Goal: Task Accomplishment & Management: Complete application form

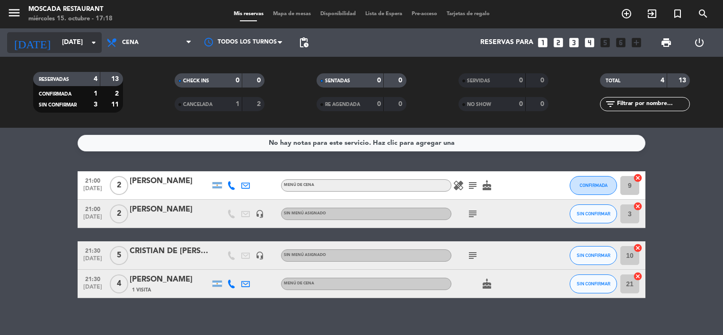
click at [61, 51] on div "[DATE] [DATE] arrow_drop_down" at bounding box center [54, 42] width 95 height 21
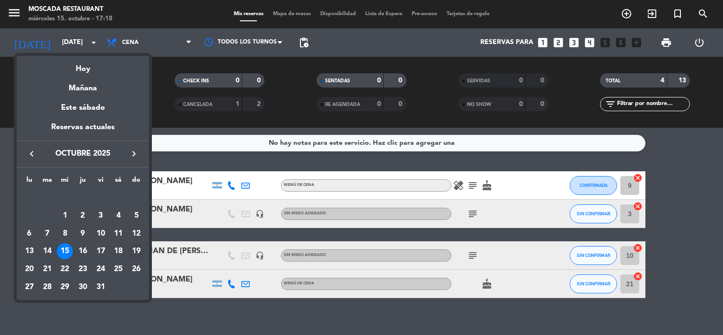
click at [139, 254] on div "19" at bounding box center [136, 251] width 16 height 16
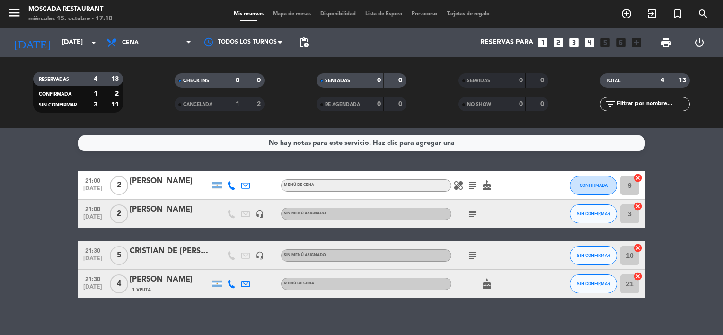
type input "[DATE]"
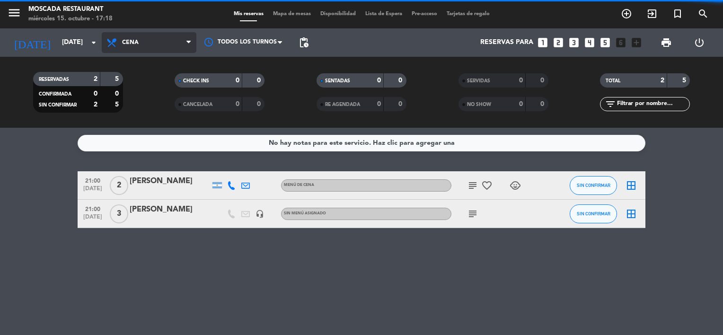
click at [153, 42] on span "Cena" at bounding box center [149, 42] width 95 height 21
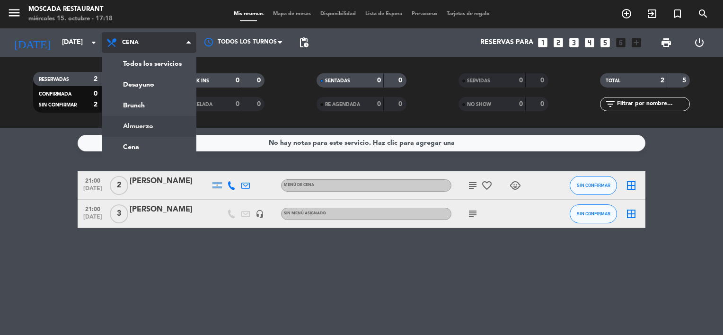
click at [156, 123] on div "menu Moscada Restaurant miércoles 15. octubre - 17:18 Mis reservas Mapa de mesa…" at bounding box center [361, 64] width 723 height 128
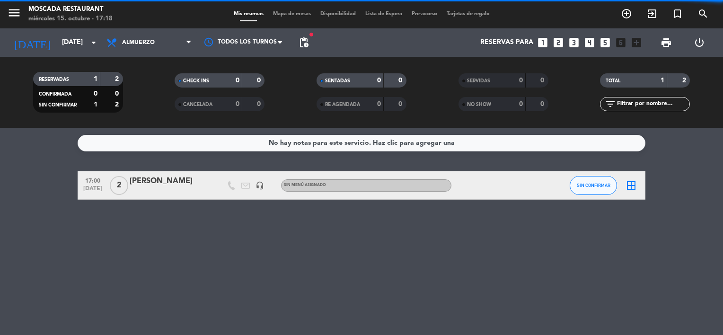
click at [157, 36] on span "Almuerzo" at bounding box center [149, 42] width 95 height 21
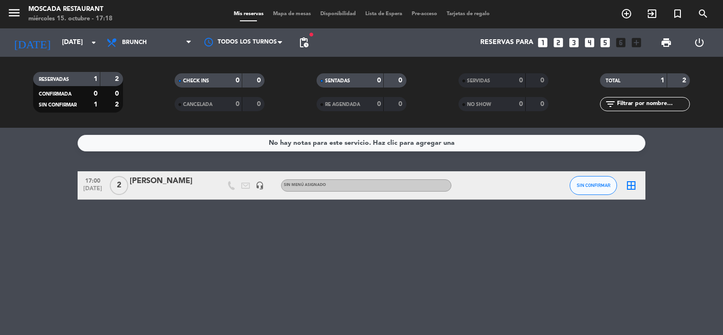
drag, startPoint x: 150, startPoint y: 103, endPoint x: 151, endPoint y: 97, distance: 6.8
click at [150, 103] on div "menu Moscada Restaurant miércoles 15. octubre - 17:18 Mis reservas Mapa de mesa…" at bounding box center [361, 64] width 723 height 128
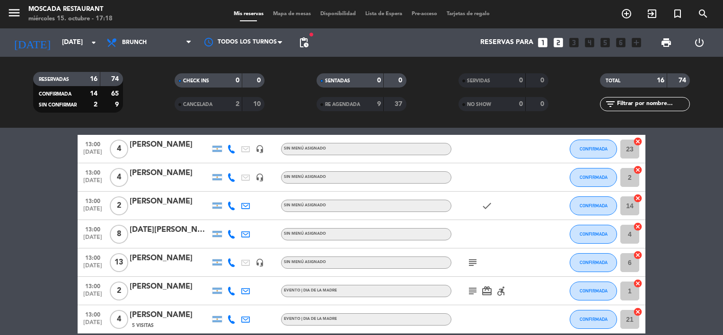
scroll to position [141, 0]
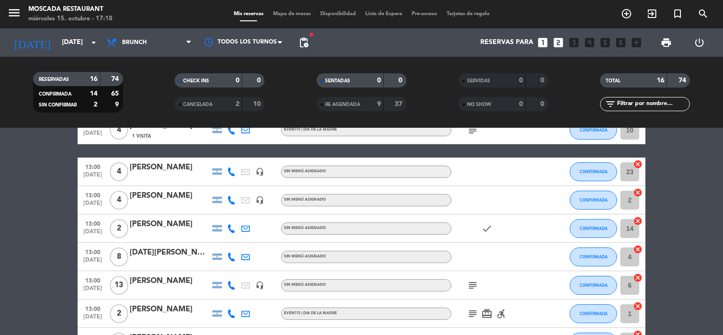
click at [159, 174] on div at bounding box center [170, 178] width 80 height 8
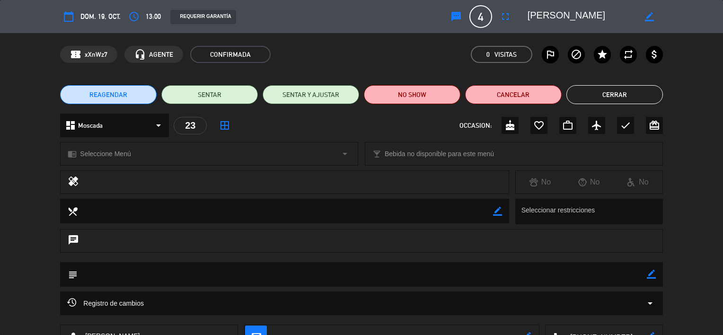
click at [135, 97] on button "REAGENDAR" at bounding box center [108, 94] width 97 height 19
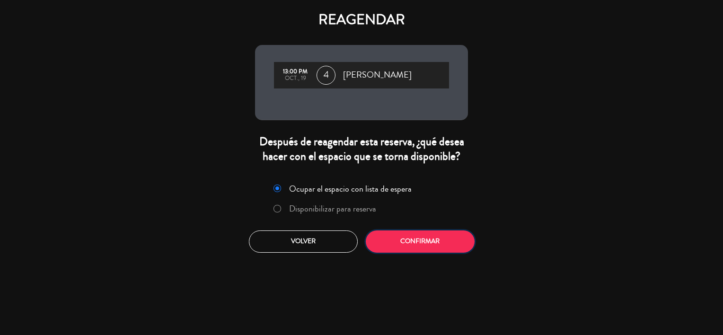
drag, startPoint x: 402, startPoint y: 240, endPoint x: 408, endPoint y: 239, distance: 5.9
click at [404, 240] on button "Confirmar" at bounding box center [420, 241] width 109 height 22
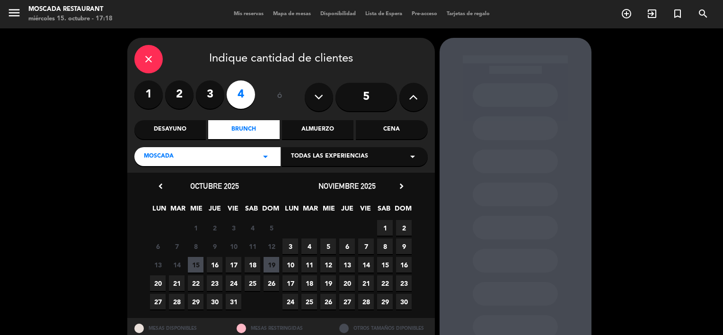
click at [384, 118] on div "close Indique cantidad de clientes 1 2 3 4 ó 5 Desayuno Brunch Almuerzo Cena Mo…" at bounding box center [281, 105] width 308 height 135
click at [390, 129] on div "Cena" at bounding box center [391, 129] width 71 height 19
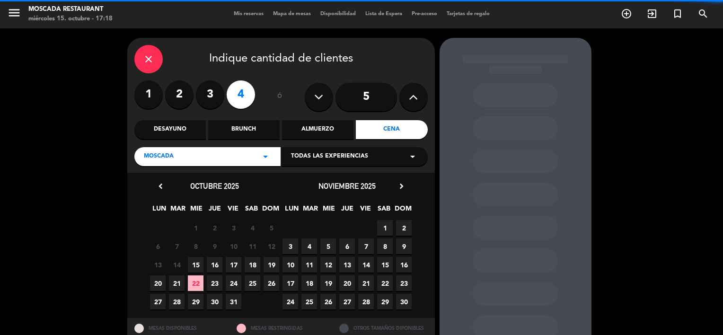
click at [275, 269] on span "19" at bounding box center [272, 265] width 16 height 16
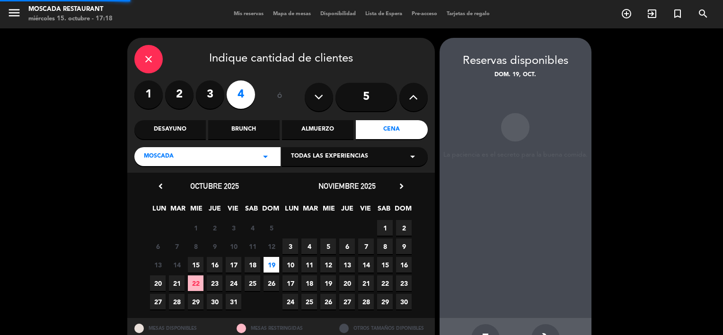
scroll to position [32, 0]
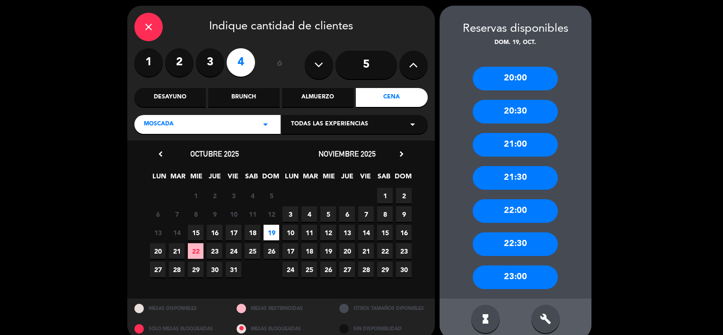
click at [533, 142] on div "21:00" at bounding box center [515, 145] width 85 height 24
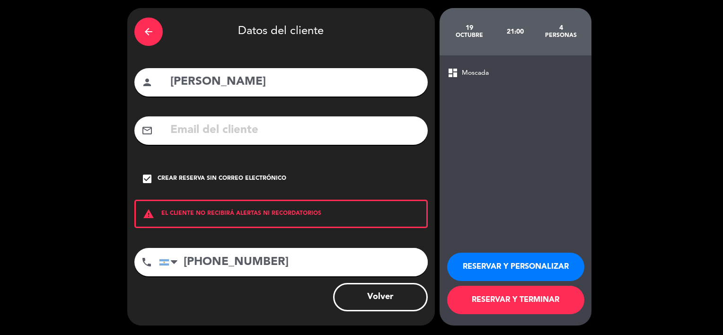
click at [541, 298] on button "RESERVAR Y TERMINAR" at bounding box center [515, 300] width 137 height 28
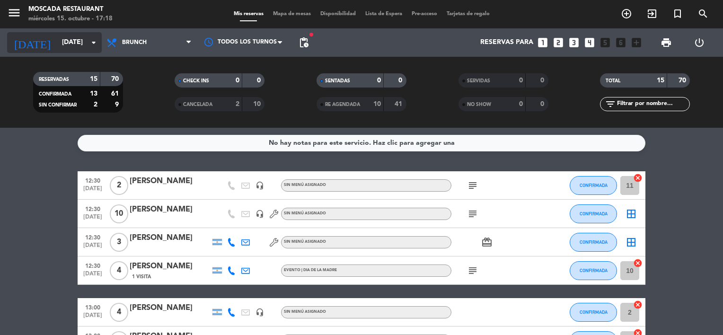
click at [96, 47] on icon "arrow_drop_down" at bounding box center [93, 42] width 11 height 11
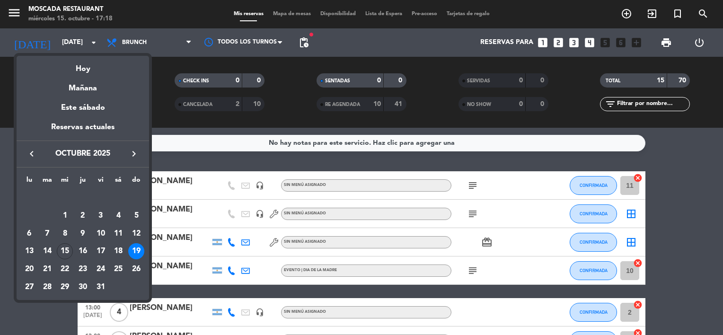
click at [97, 51] on div "semana que viene esta semana semana previa misma semana del año anterior Hoy Ma…" at bounding box center [83, 175] width 133 height 249
click at [18, 304] on div at bounding box center [361, 167] width 723 height 335
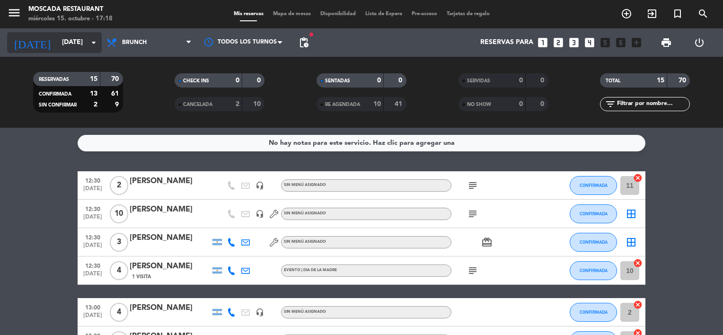
click at [82, 41] on input "[DATE]" at bounding box center [102, 42] width 90 height 17
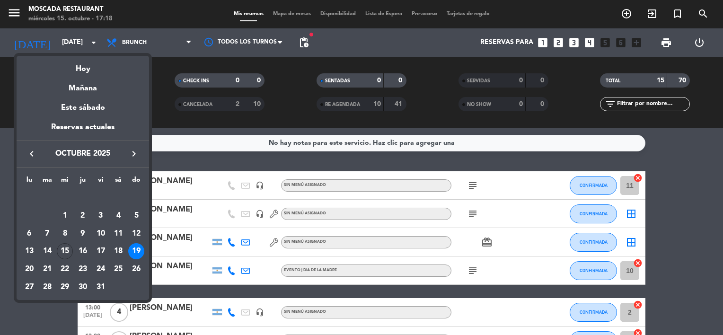
click at [113, 39] on div at bounding box center [361, 167] width 723 height 335
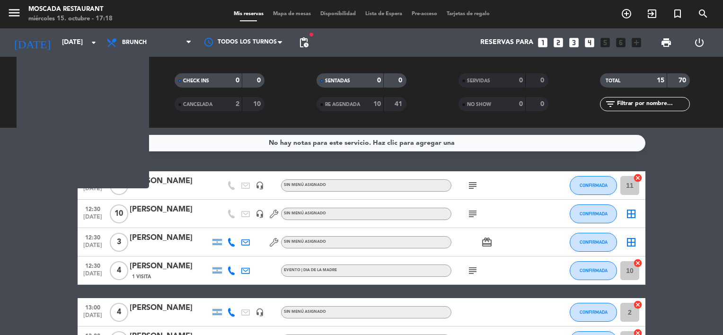
click at [113, 39] on icon at bounding box center [113, 42] width 14 height 11
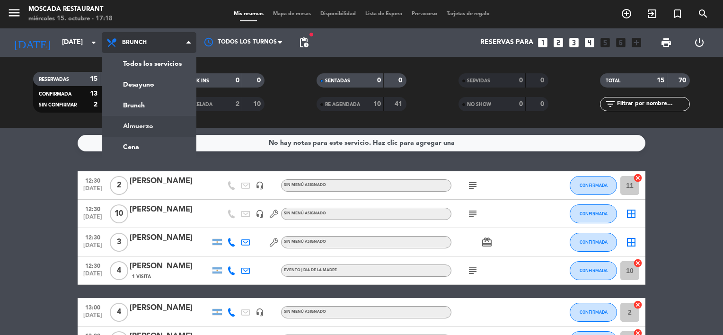
click at [156, 129] on ng-component "menu Moscada Restaurant miércoles 15. octubre - 17:18 Mis reservas Mapa de mesa…" at bounding box center [361, 167] width 723 height 335
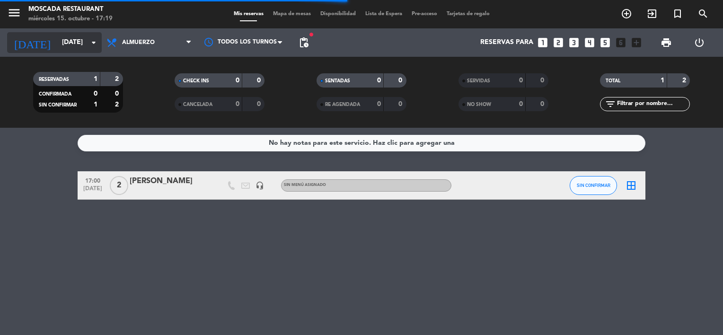
click at [73, 44] on input "[DATE]" at bounding box center [102, 42] width 90 height 17
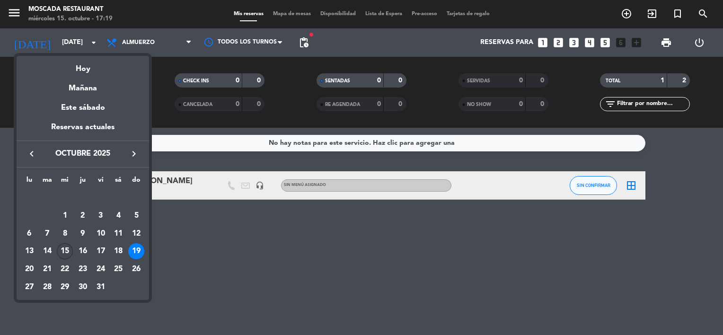
click at [70, 255] on div "15" at bounding box center [65, 251] width 16 height 16
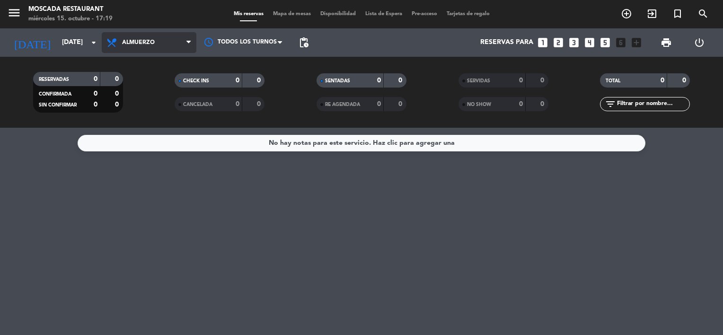
click at [127, 39] on span "Almuerzo" at bounding box center [138, 42] width 33 height 7
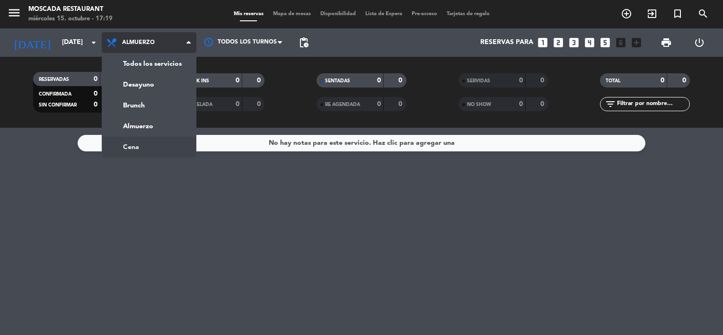
click at [132, 148] on ng-component "menu Moscada Restaurant miércoles 15. octubre - 17:19 Mis reservas Mapa de mesa…" at bounding box center [361, 167] width 723 height 335
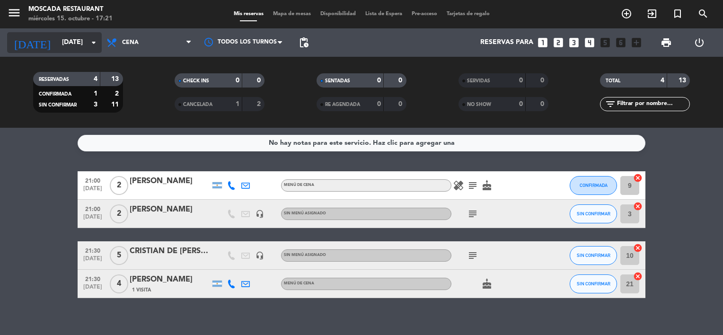
click at [57, 48] on input "[DATE]" at bounding box center [102, 42] width 90 height 17
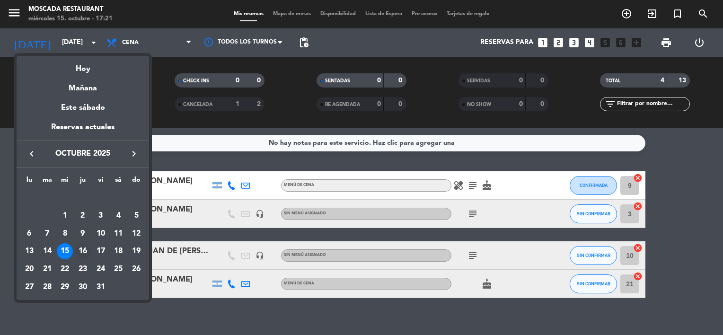
click at [85, 254] on div "16" at bounding box center [83, 251] width 16 height 16
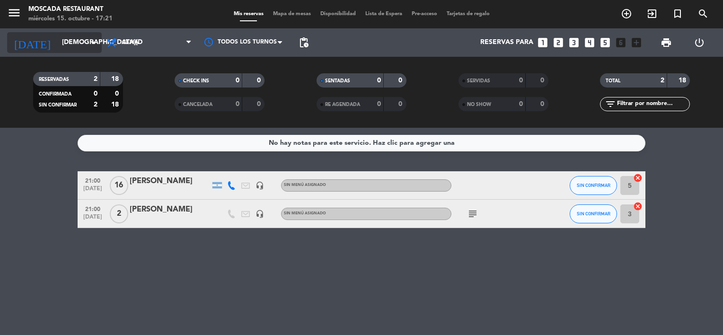
click at [57, 37] on input "[DEMOGRAPHIC_DATA][DATE]" at bounding box center [102, 42] width 90 height 17
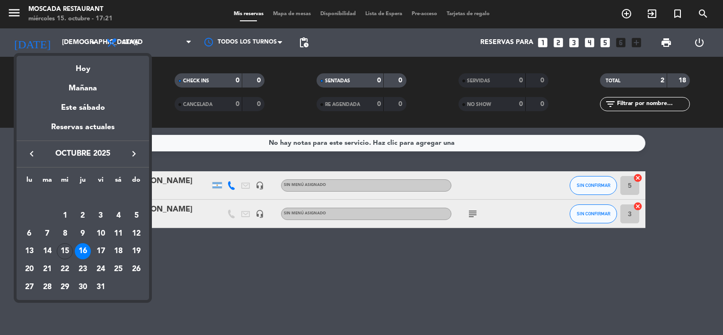
click at [74, 256] on td "16" at bounding box center [83, 251] width 18 height 18
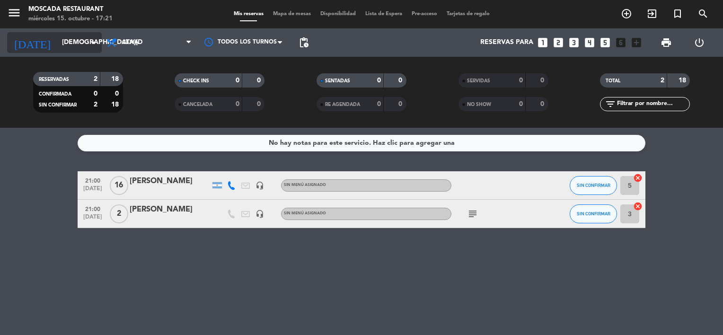
click at [57, 51] on input "[DEMOGRAPHIC_DATA][DATE]" at bounding box center [102, 42] width 90 height 17
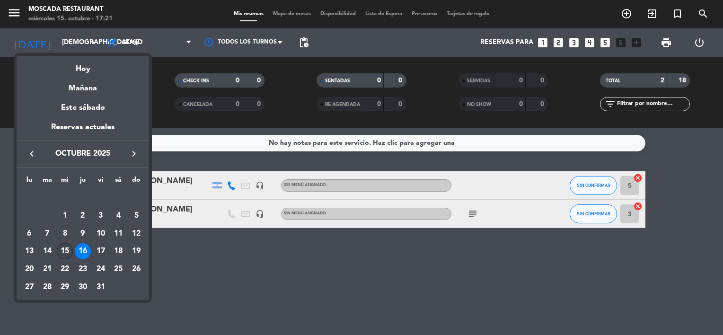
click at [62, 253] on div "15" at bounding box center [65, 251] width 16 height 16
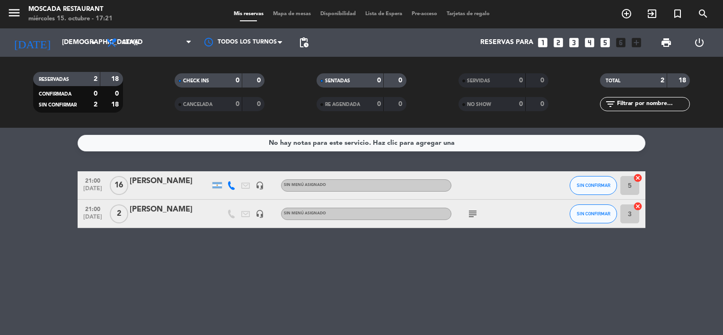
type input "[DATE]"
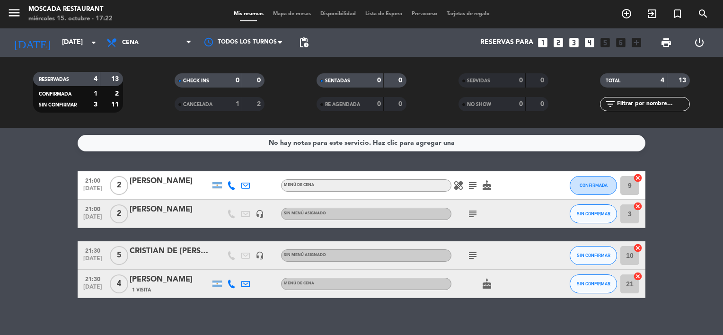
click at [476, 252] on icon "subject" at bounding box center [472, 255] width 11 height 11
click at [91, 252] on span "21:30" at bounding box center [93, 250] width 24 height 11
click at [180, 254] on div "CRISTIAN DE [PERSON_NAME]" at bounding box center [170, 251] width 80 height 12
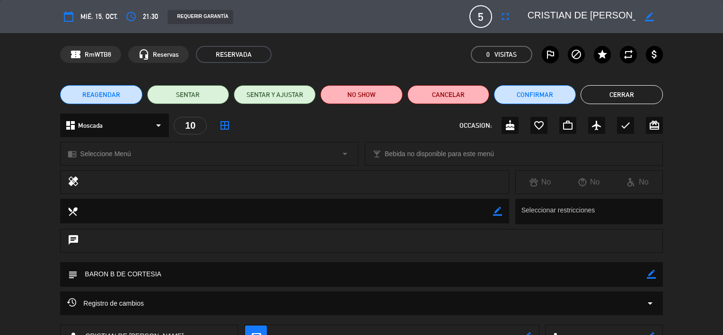
click at [563, 31] on div "calendar_today mié. 15, oct. access_time 21:30 REQUERIR GARANTÍA 5 [DEMOGRAPHIC…" at bounding box center [361, 16] width 723 height 33
click at [653, 83] on div "REAGENDAR SENTAR SENTAR Y AJUSTAR NO SHOW Cancelar Confirmar Cerrar" at bounding box center [361, 95] width 723 height 38
click at [654, 85] on button "Cerrar" at bounding box center [622, 94] width 82 height 19
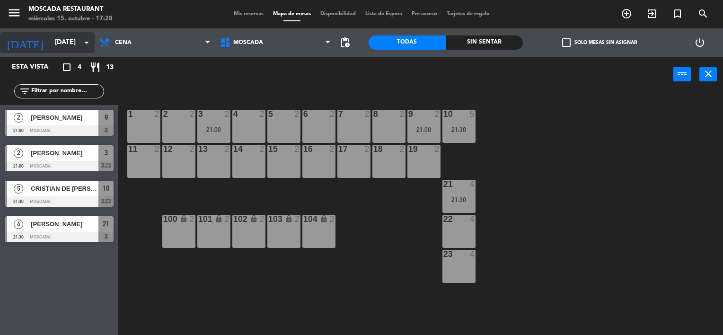
click at [83, 40] on icon "arrow_drop_down" at bounding box center [86, 42] width 11 height 11
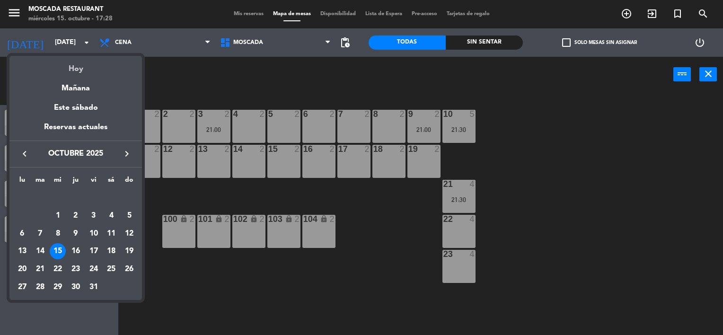
click at [115, 72] on div "Hoy" at bounding box center [75, 65] width 133 height 19
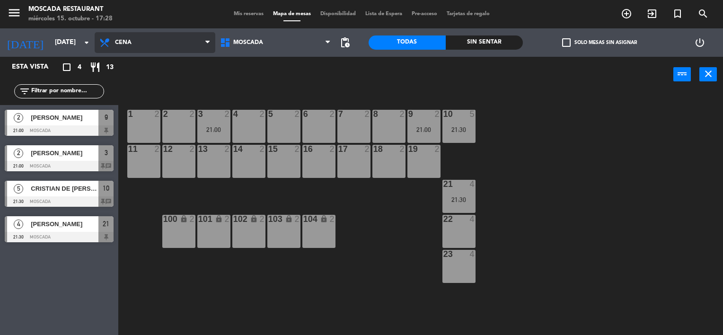
click at [145, 52] on span "Cena" at bounding box center [155, 42] width 121 height 21
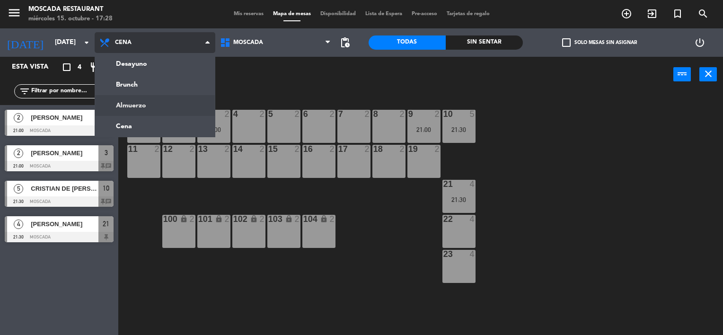
click at [160, 114] on ng-component "menu Moscada Restaurant miércoles 15. octubre - 17:28 Mis reservas Mapa de mesa…" at bounding box center [361, 168] width 723 height 336
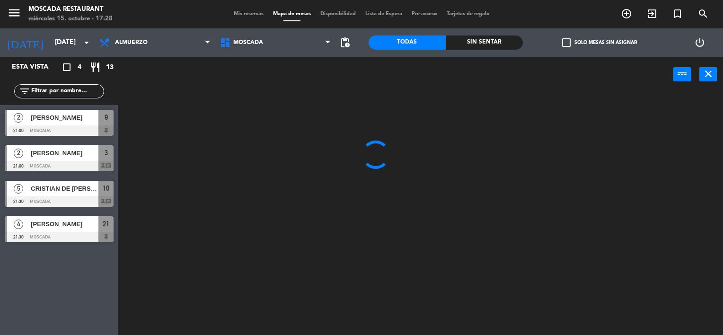
click at [165, 58] on div "power_input close" at bounding box center [395, 75] width 555 height 36
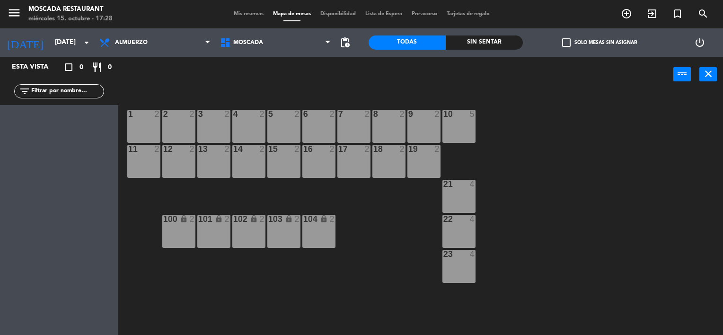
click at [248, 18] on div "Mis reservas Mapa de mesas Disponibilidad Lista de Espera Pre-acceso Tarjetas d…" at bounding box center [362, 14] width 266 height 9
click at [250, 18] on div "Mis reservas Mapa de mesas Disponibilidad Lista de Espera Pre-acceso Tarjetas d…" at bounding box center [362, 14] width 266 height 9
click at [251, 13] on span "Mis reservas" at bounding box center [248, 13] width 39 height 5
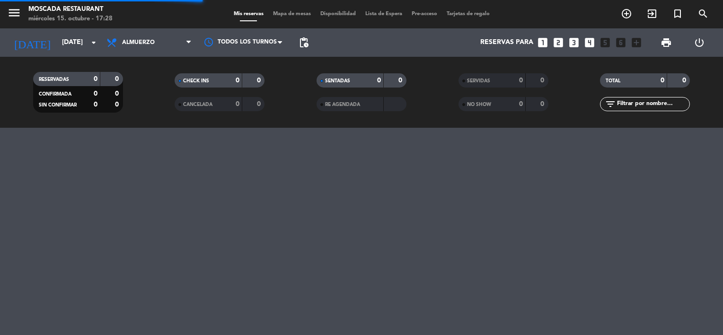
click at [156, 37] on span "Almuerzo" at bounding box center [149, 42] width 95 height 21
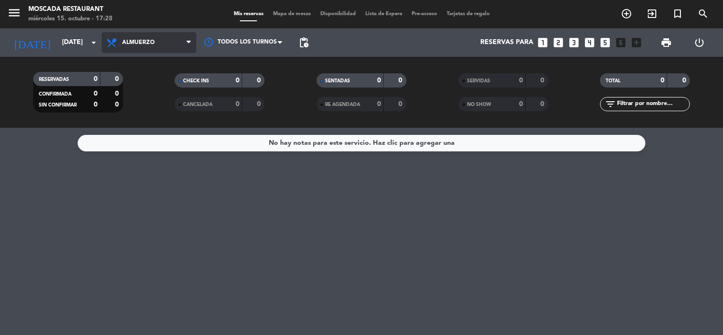
click at [191, 43] on span at bounding box center [190, 42] width 9 height 9
click at [146, 145] on ng-component "menu Moscada Restaurant miércoles 15. octubre - 17:28 Mis reservas Mapa de mesa…" at bounding box center [361, 167] width 723 height 335
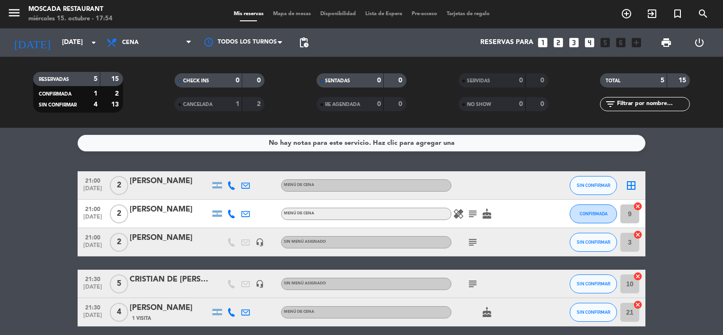
click at [40, 153] on div "No hay notas para este servicio. Haz clic para agregar una 21:00 [DATE] 2 [PERS…" at bounding box center [361, 231] width 723 height 207
click at [634, 182] on icon "border_all" at bounding box center [631, 185] width 11 height 11
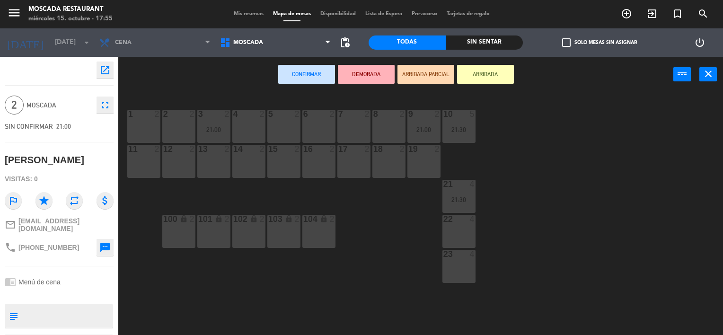
click at [348, 133] on div "7 2" at bounding box center [353, 126] width 33 height 33
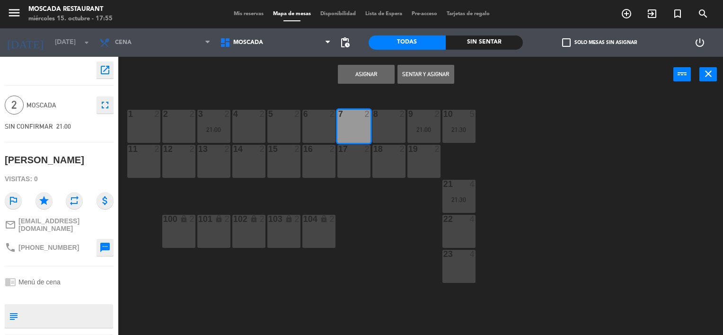
click at [351, 68] on button "Asignar" at bounding box center [366, 74] width 57 height 19
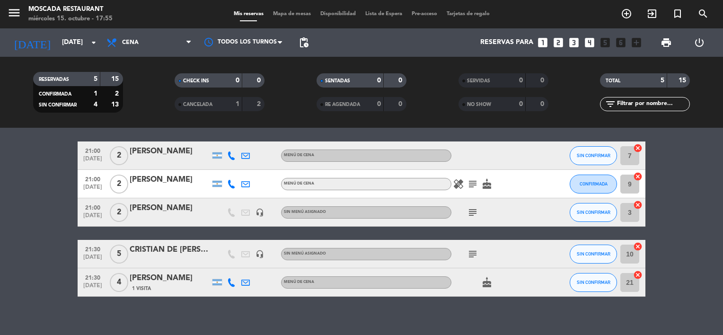
scroll to position [38, 0]
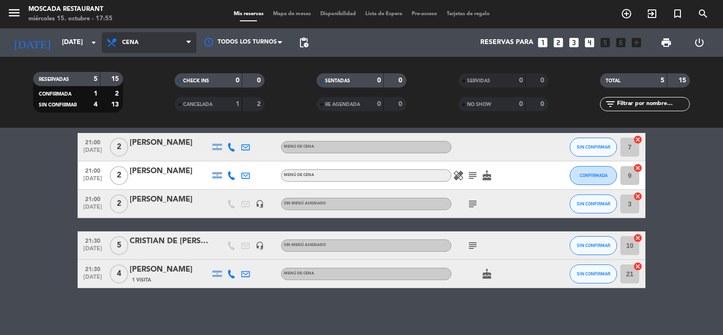
click at [149, 36] on span "Cena" at bounding box center [149, 42] width 95 height 21
click at [176, 132] on ng-component "menu Moscada Restaurant miércoles 15. octubre - 17:55 Mis reservas Mapa de mesa…" at bounding box center [361, 167] width 723 height 335
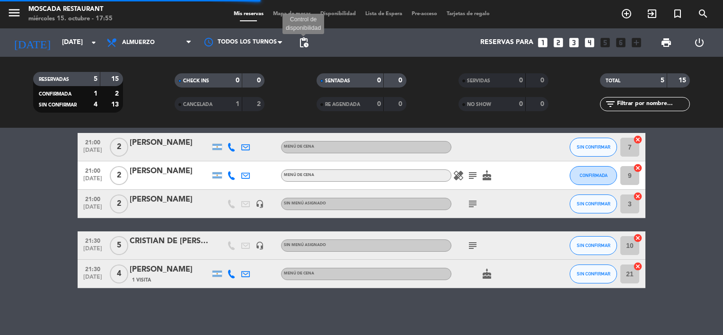
scroll to position [0, 0]
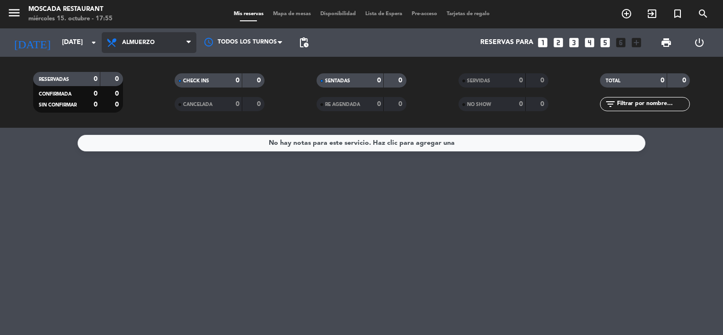
click at [142, 44] on span "Almuerzo" at bounding box center [138, 42] width 33 height 7
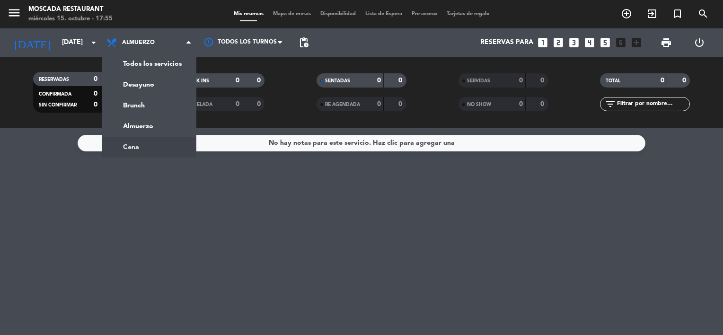
click at [181, 140] on ng-component "menu Moscada Restaurant miércoles 15. octubre - 17:55 Mis reservas Mapa de mesa…" at bounding box center [361, 167] width 723 height 335
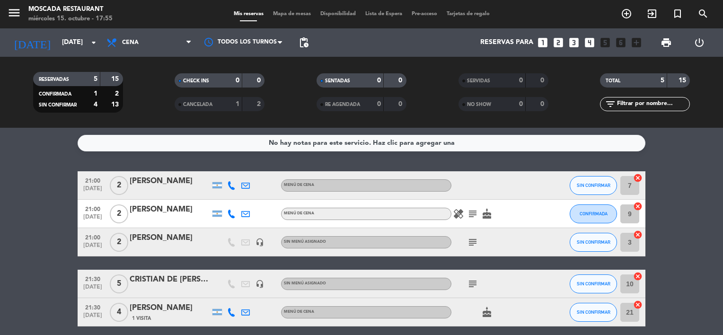
click at [478, 291] on div "subject" at bounding box center [494, 284] width 85 height 28
click at [475, 285] on icon "subject" at bounding box center [472, 283] width 11 height 11
click at [473, 249] on div "subject" at bounding box center [494, 242] width 85 height 28
click at [473, 246] on icon "subject" at bounding box center [472, 242] width 11 height 11
click at [471, 218] on icon "subject" at bounding box center [472, 213] width 11 height 11
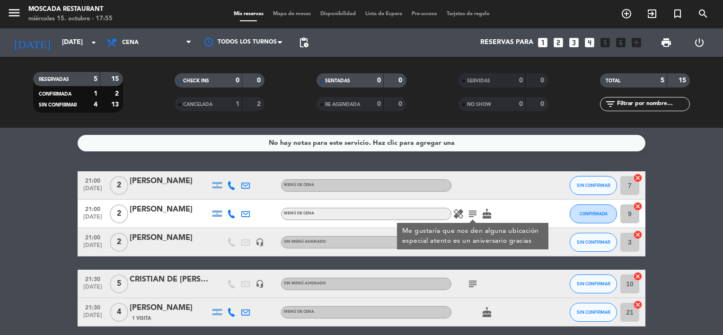
click at [454, 212] on icon "healing" at bounding box center [458, 213] width 11 height 11
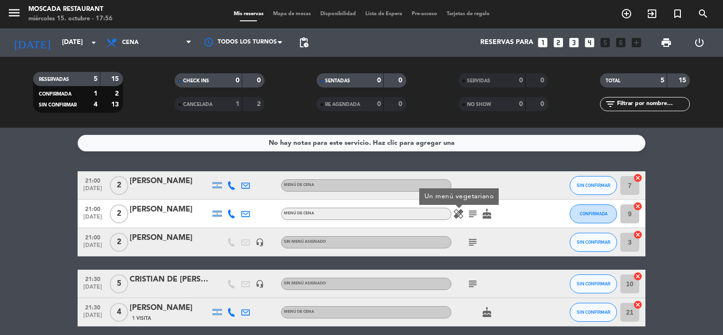
click at [457, 213] on icon "healing" at bounding box center [458, 213] width 11 height 11
click at [473, 213] on icon "subject" at bounding box center [472, 213] width 11 height 11
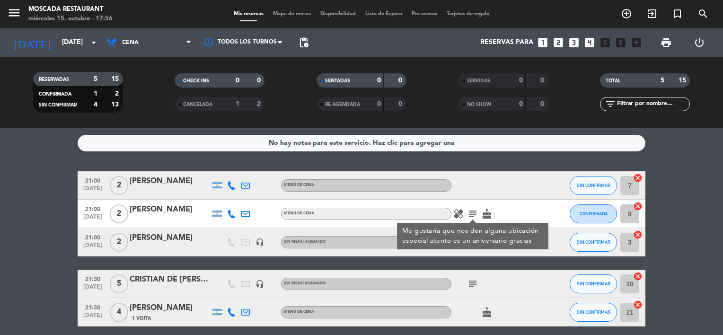
click at [473, 213] on icon "subject" at bounding box center [472, 213] width 11 height 11
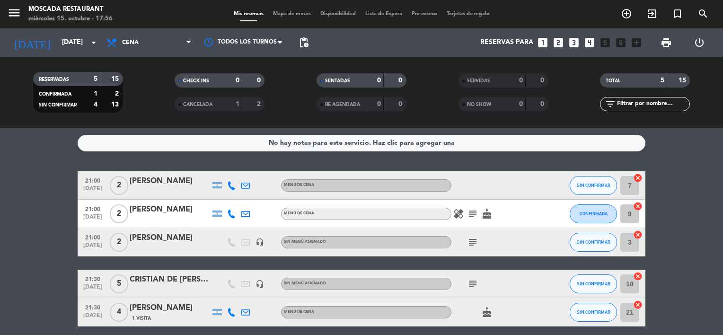
click at [492, 211] on icon "cake" at bounding box center [486, 213] width 11 height 11
click at [73, 44] on input "[DATE]" at bounding box center [102, 42] width 90 height 17
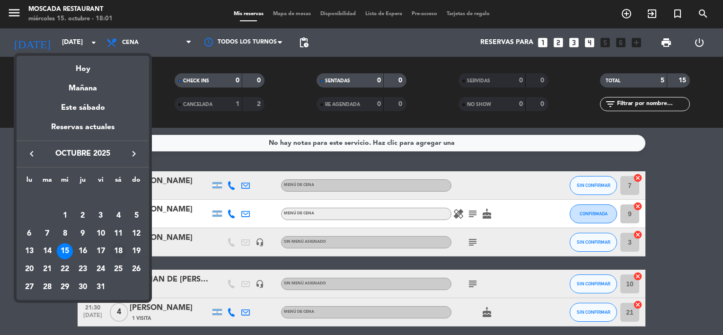
click at [112, 250] on div "18" at bounding box center [118, 251] width 16 height 16
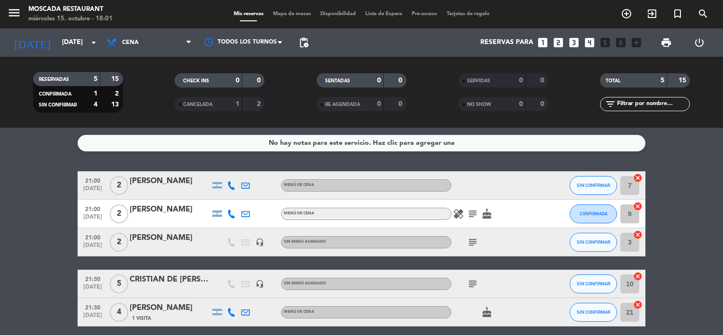
type input "[DATE]"
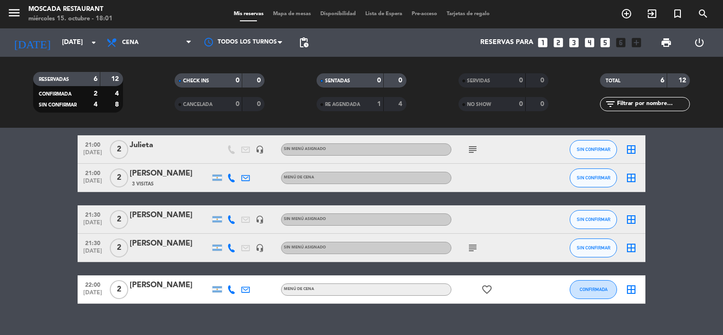
scroll to position [93, 0]
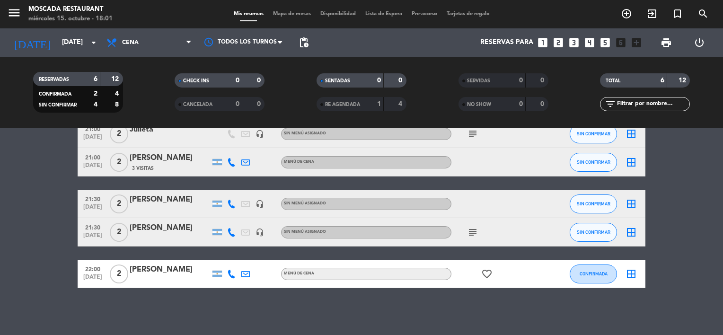
click at [472, 233] on icon "subject" at bounding box center [472, 232] width 11 height 11
click at [636, 238] on div "border_all" at bounding box center [631, 232] width 28 height 28
click at [635, 232] on icon "border_all" at bounding box center [631, 232] width 11 height 11
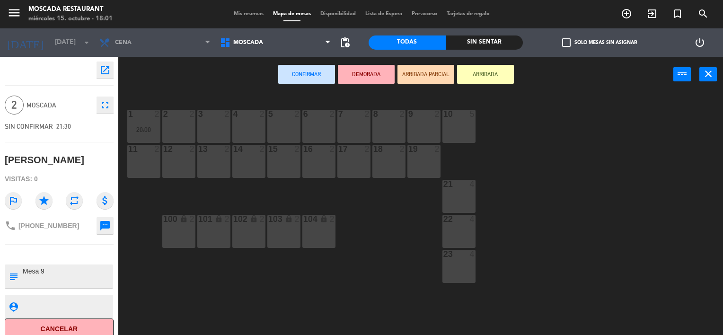
click at [427, 142] on div "9 2" at bounding box center [424, 126] width 33 height 33
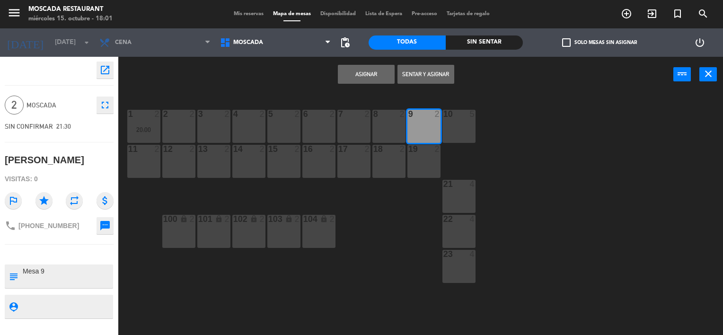
click at [358, 71] on button "Asignar" at bounding box center [366, 74] width 57 height 19
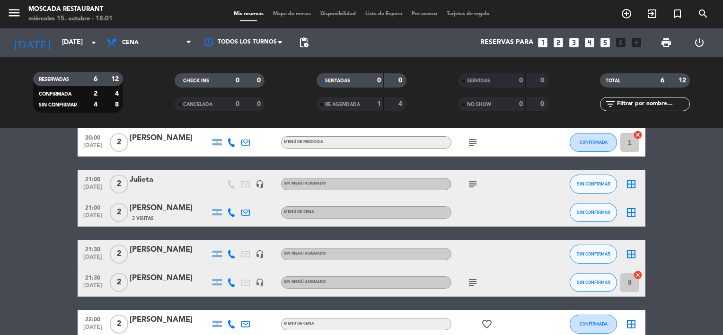
scroll to position [93, 0]
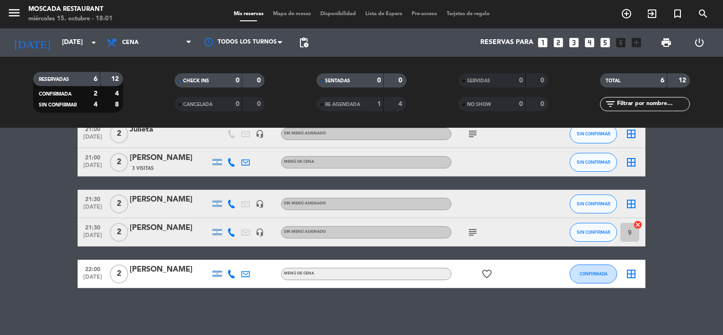
click at [470, 227] on icon "subject" at bounding box center [472, 232] width 11 height 11
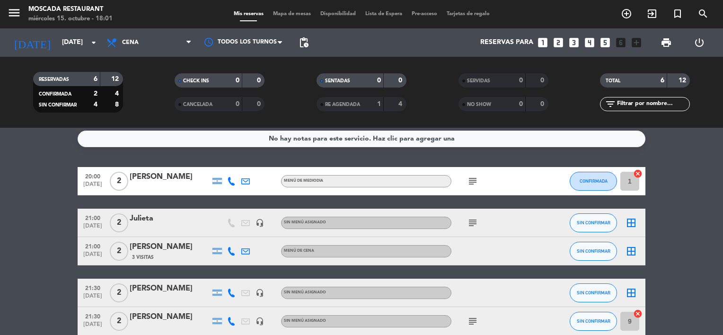
scroll to position [0, 0]
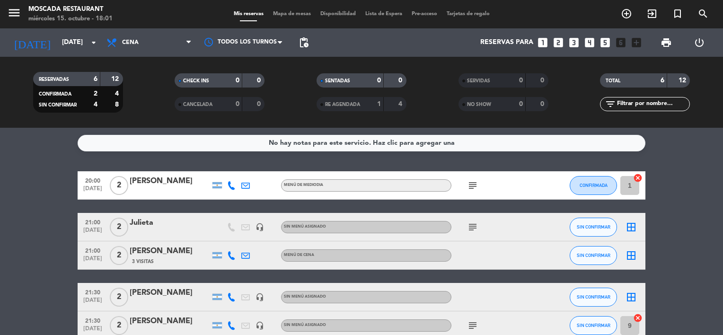
click at [480, 182] on div "subject" at bounding box center [494, 185] width 85 height 28
click at [468, 182] on icon "subject" at bounding box center [472, 185] width 11 height 11
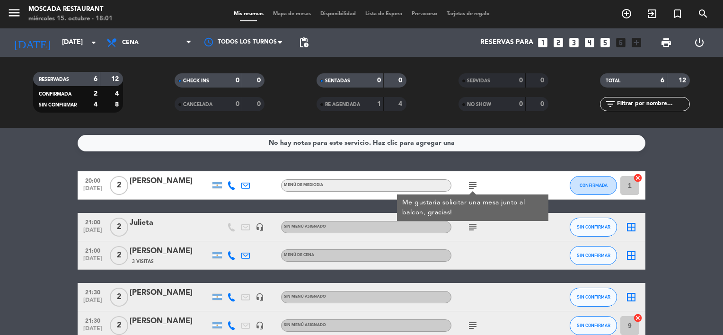
click at [473, 224] on icon "subject" at bounding box center [472, 227] width 11 height 11
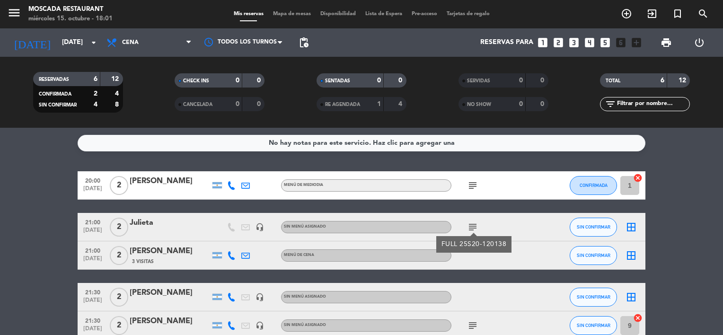
click at [473, 224] on icon "subject" at bounding box center [472, 227] width 11 height 11
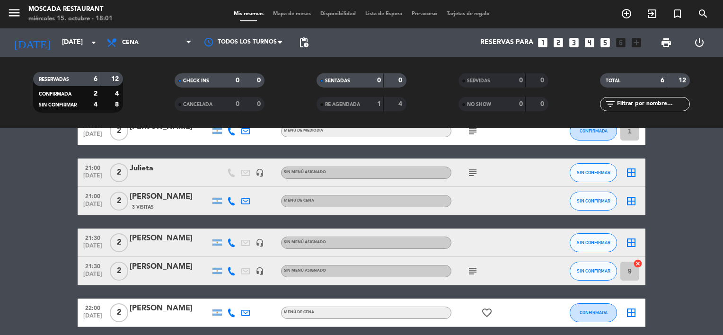
scroll to position [46, 0]
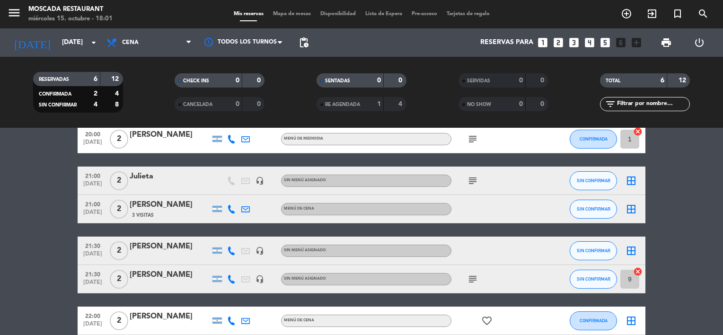
click at [172, 199] on div "[PERSON_NAME]" at bounding box center [170, 205] width 80 height 12
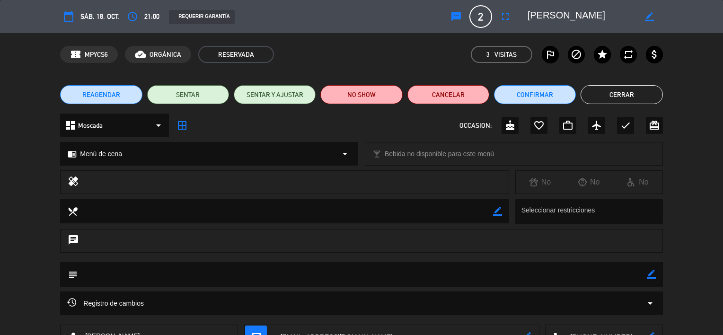
click at [644, 85] on button "Cerrar" at bounding box center [622, 94] width 82 height 19
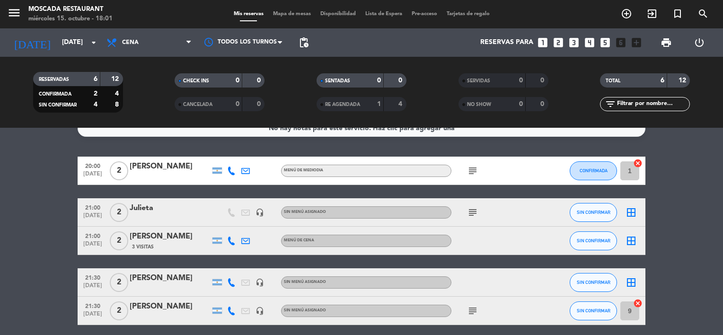
scroll to position [0, 0]
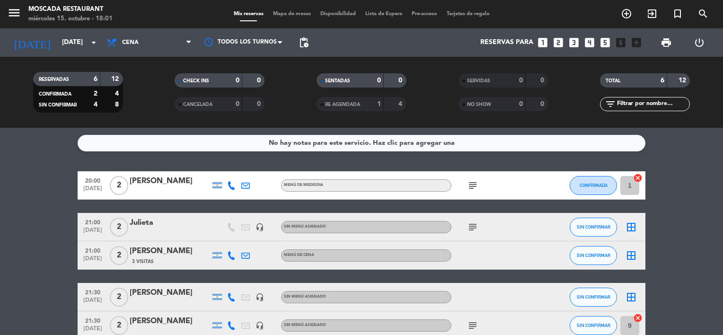
click at [229, 15] on span "Mis reservas" at bounding box center [248, 13] width 39 height 5
click at [65, 43] on input "[DATE]" at bounding box center [102, 42] width 90 height 17
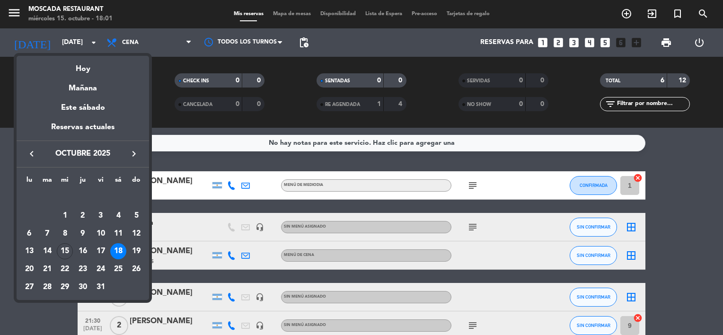
click at [85, 65] on div "Hoy" at bounding box center [83, 65] width 133 height 19
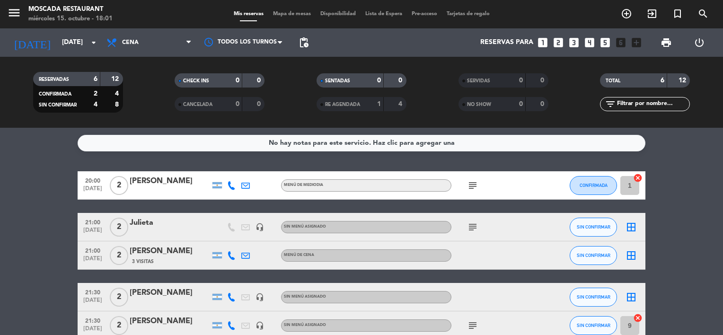
type input "[DATE]"
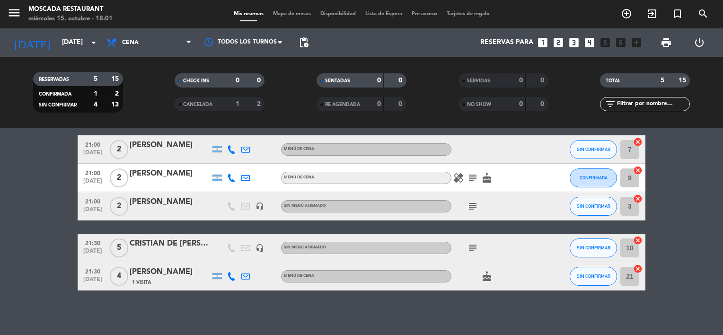
scroll to position [38, 0]
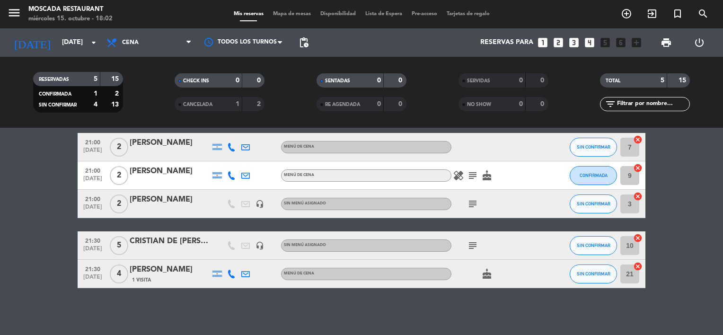
click at [473, 174] on icon "subject" at bounding box center [472, 175] width 11 height 11
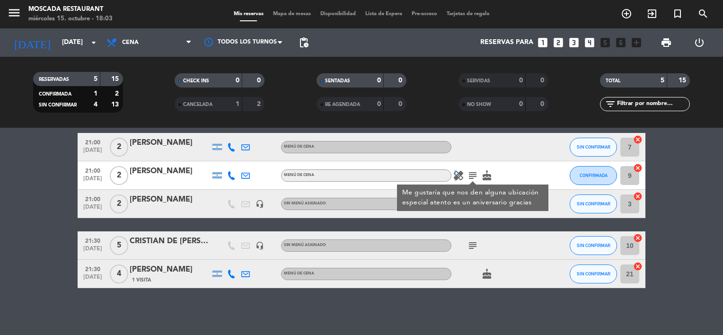
click at [456, 172] on icon "healing" at bounding box center [458, 175] width 11 height 11
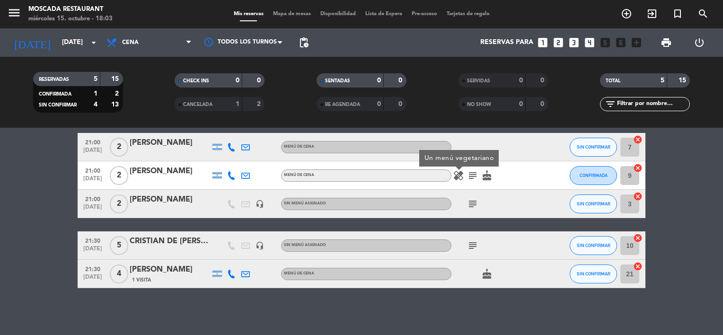
drag, startPoint x: 42, startPoint y: 176, endPoint x: 129, endPoint y: 174, distance: 87.1
click at [49, 173] on bookings-row "21:00 [DATE] 2 [PERSON_NAME] loeschbor Menú de cena SIN CONFIRMAR 7 cancel 21:0…" at bounding box center [361, 210] width 723 height 155
click at [469, 205] on icon "subject" at bounding box center [472, 203] width 11 height 11
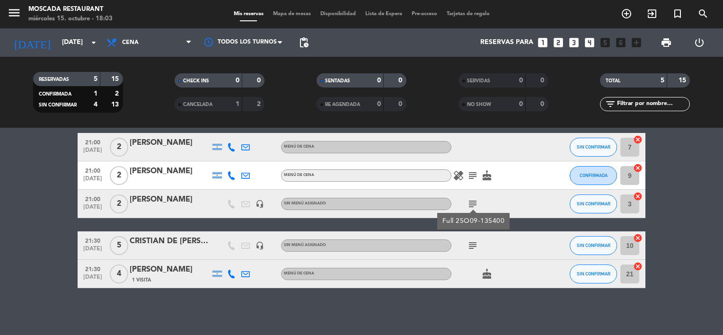
click at [476, 246] on icon "subject" at bounding box center [472, 245] width 11 height 11
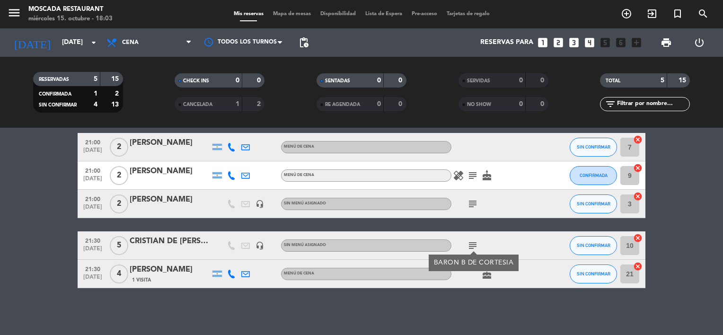
click at [483, 276] on icon "cake" at bounding box center [486, 273] width 11 height 11
click at [689, 223] on bookings-row "21:00 [DATE] 2 [PERSON_NAME] loeschbor Menú de cena SIN CONFIRMAR 7 cancel 21:0…" at bounding box center [361, 210] width 723 height 155
click at [461, 176] on icon "healing" at bounding box center [458, 175] width 11 height 11
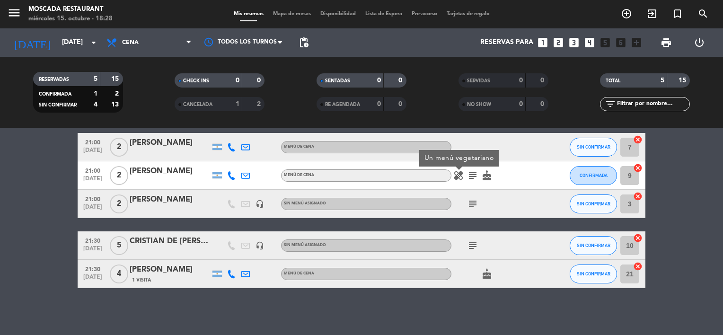
click at [461, 176] on icon "healing" at bounding box center [458, 175] width 11 height 11
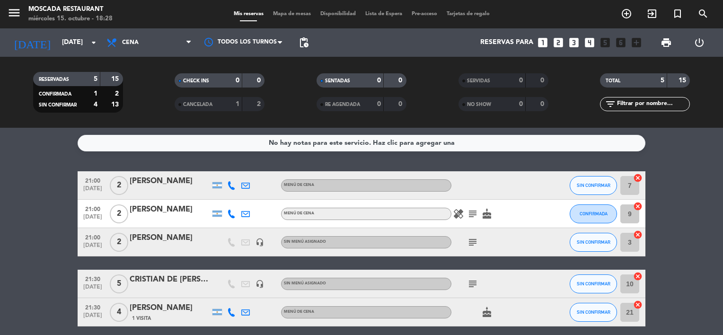
click at [685, 160] on div "No hay notas para este servicio. Haz clic para agregar una 21:00 [DATE] 2 [PERS…" at bounding box center [361, 231] width 723 height 207
click at [544, 43] on icon "looks_one" at bounding box center [543, 42] width 12 height 12
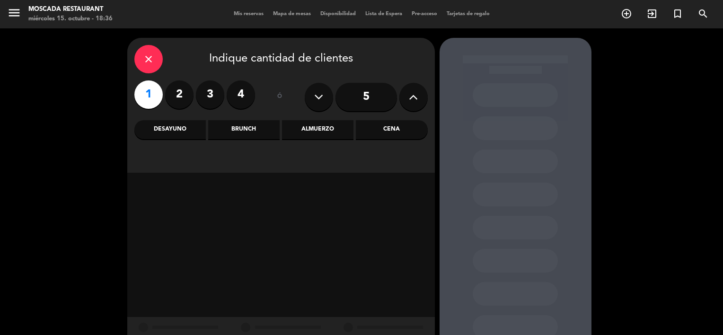
click at [246, 129] on div "Brunch" at bounding box center [243, 129] width 71 height 19
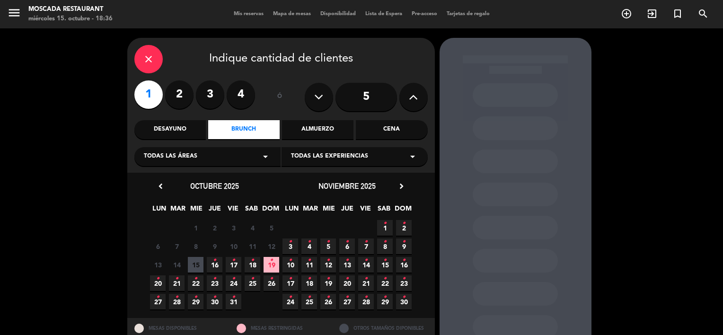
click at [208, 261] on span "16 •" at bounding box center [215, 265] width 16 height 16
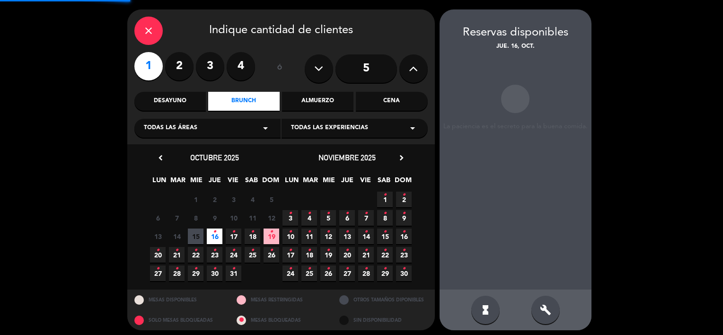
scroll to position [32, 0]
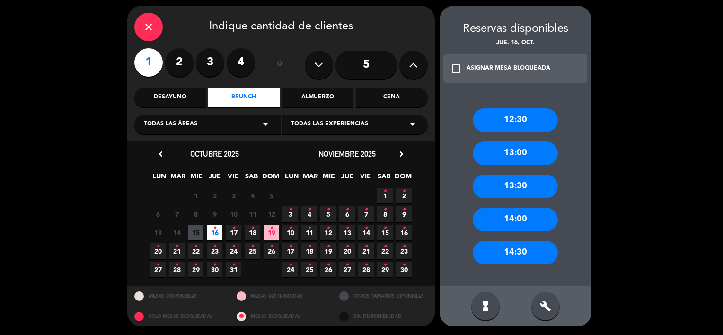
click at [536, 121] on div "12:30" at bounding box center [515, 120] width 85 height 24
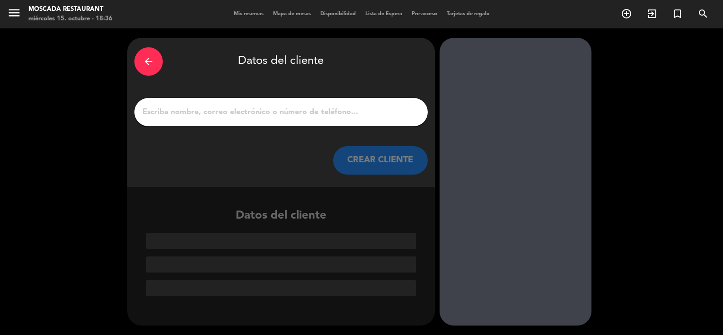
scroll to position [0, 0]
click at [362, 111] on input "1" at bounding box center [281, 112] width 279 height 13
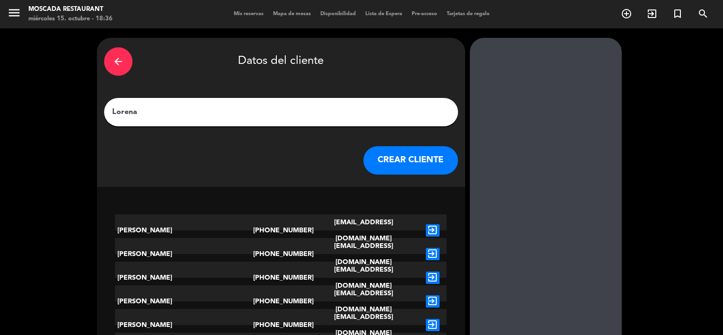
type input "Lorena"
click at [379, 152] on button "CREAR CLIENTE" at bounding box center [410, 160] width 95 height 28
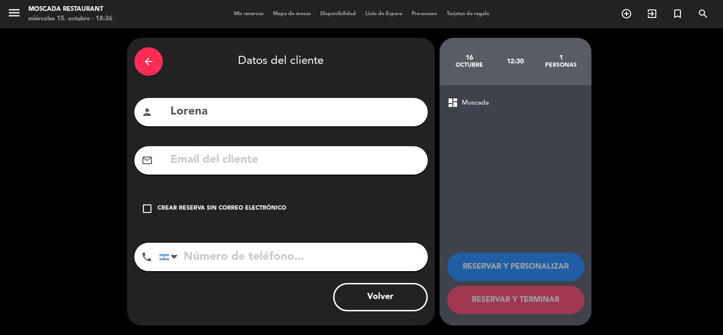
click at [251, 201] on div "check_box_outline_blank Crear reserva sin correo electrónico" at bounding box center [280, 209] width 293 height 28
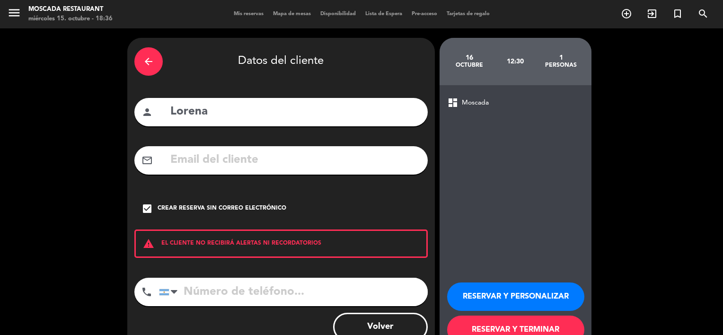
click at [506, 302] on button "RESERVAR Y PERSONALIZAR" at bounding box center [515, 297] width 137 height 28
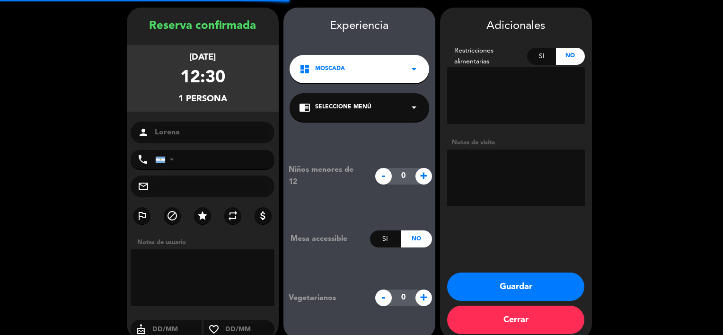
scroll to position [38, 0]
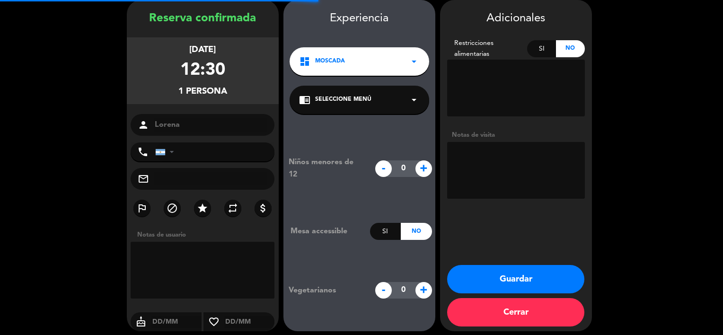
click at [492, 192] on textarea at bounding box center [516, 170] width 138 height 57
type textarea "Nimbus F 43609"
click at [496, 267] on button "Guardar" at bounding box center [515, 279] width 137 height 28
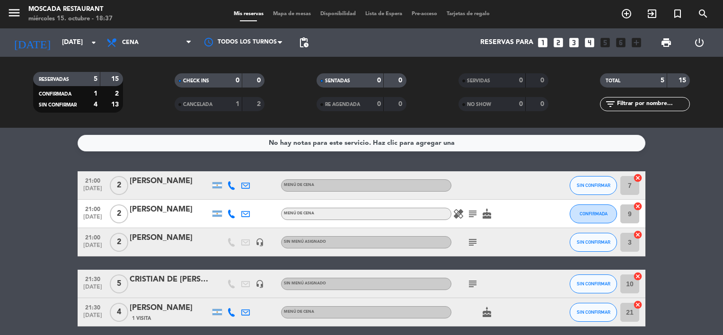
click at [560, 35] on div "Reservas para looks_one looks_two looks_3 looks_4 looks_5 looks_6 add_box" at bounding box center [479, 42] width 333 height 28
click at [555, 39] on icon "looks_two" at bounding box center [558, 42] width 12 height 12
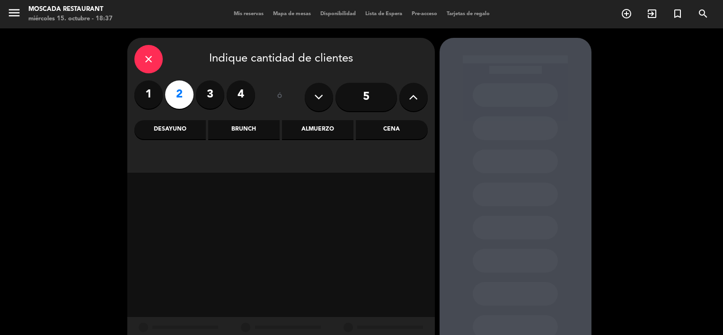
click at [247, 131] on div "Brunch" at bounding box center [243, 129] width 71 height 19
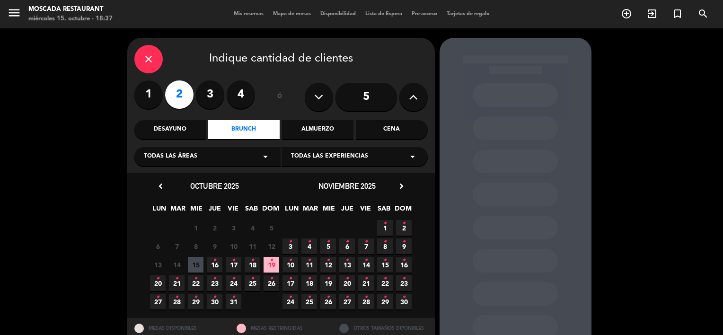
click at [215, 262] on icon "•" at bounding box center [214, 260] width 3 height 15
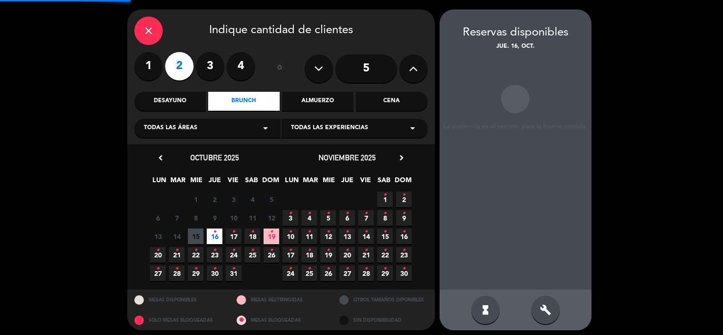
scroll to position [32, 0]
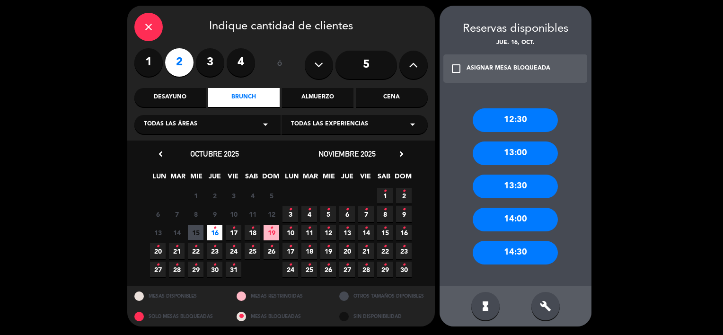
click at [526, 129] on div "12:30" at bounding box center [515, 120] width 85 height 24
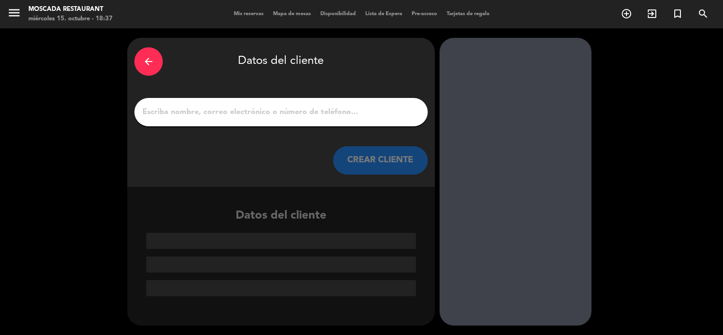
drag, startPoint x: 337, startPoint y: 111, endPoint x: 338, endPoint y: 136, distance: 25.6
click at [337, 111] on input "1" at bounding box center [281, 112] width 279 height 13
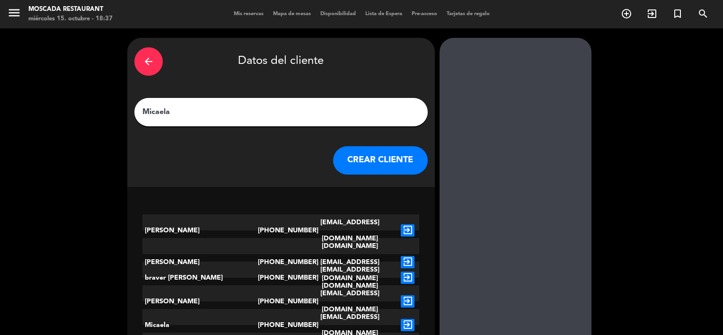
type input "Micaela"
click at [330, 159] on div "CREAR CLIENTE" at bounding box center [280, 160] width 293 height 28
click at [334, 158] on button "CREAR CLIENTE" at bounding box center [380, 160] width 95 height 28
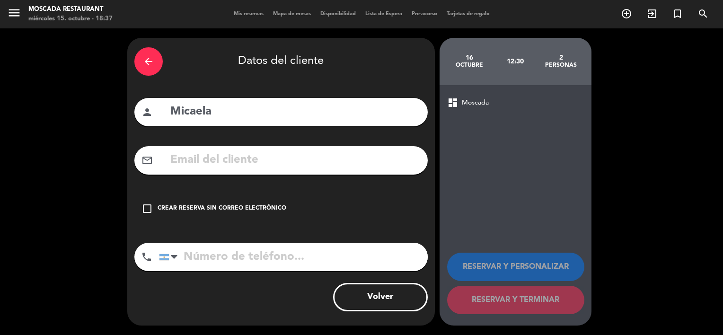
click at [337, 158] on input "text" at bounding box center [294, 160] width 251 height 19
click at [150, 201] on div "check_box_outline_blank Crear reserva sin correo electrónico" at bounding box center [280, 209] width 293 height 28
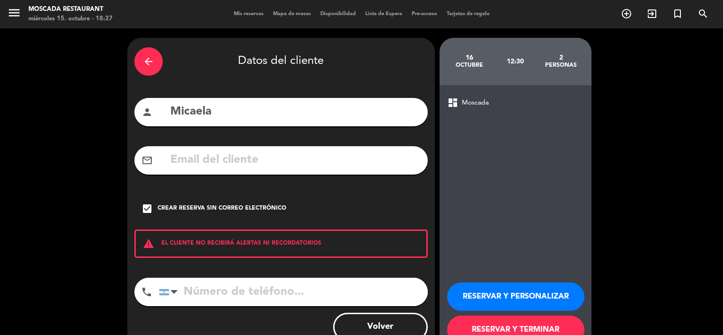
click at [515, 298] on button "RESERVAR Y PERSONALIZAR" at bounding box center [515, 297] width 137 height 28
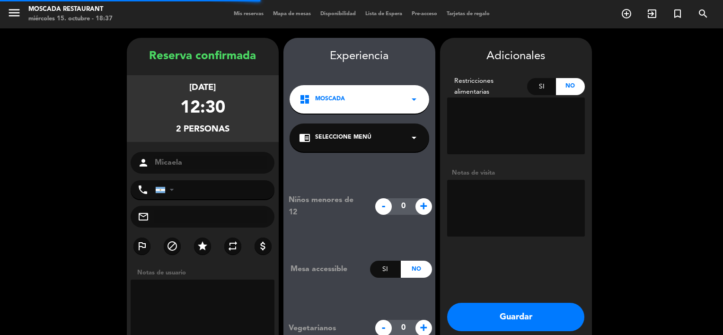
scroll to position [38, 0]
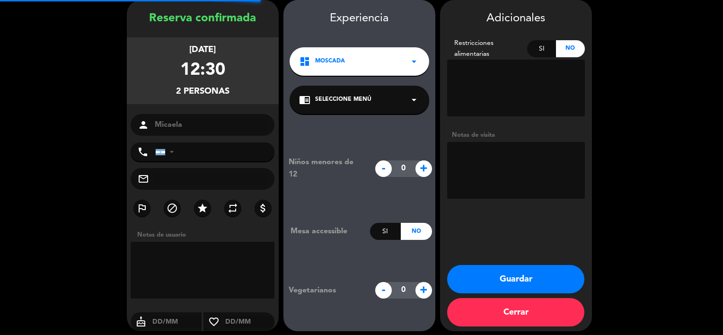
drag, startPoint x: 497, startPoint y: 187, endPoint x: 510, endPoint y: 176, distance: 17.4
click at [498, 187] on textarea at bounding box center [516, 170] width 138 height 57
type textarea "Nimbus F 43602"
click at [507, 295] on div "Guardar Cerrar" at bounding box center [516, 298] width 152 height 66
click at [514, 283] on button "Guardar" at bounding box center [515, 279] width 137 height 28
